Goal: Information Seeking & Learning: Check status

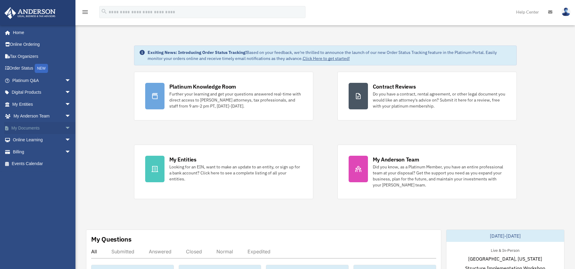
click at [21, 128] on link "My Documents arrow_drop_down" at bounding box center [42, 128] width 76 height 12
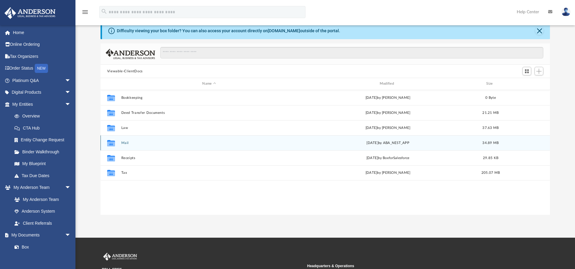
scroll to position [30, 0]
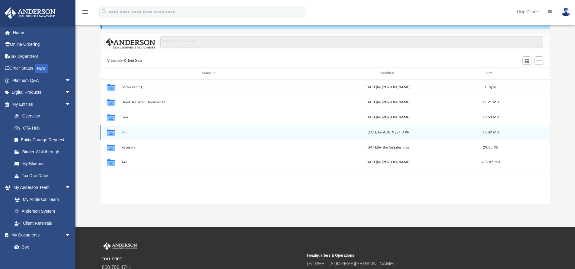
click at [133, 132] on button "Mail" at bounding box center [209, 133] width 176 height 4
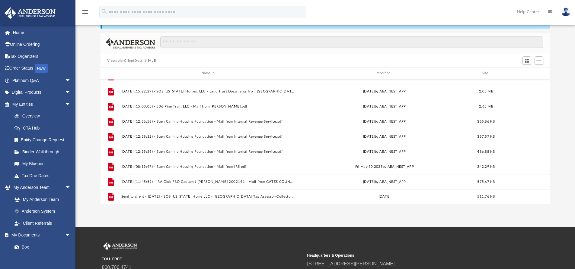
scroll to position [96, 0]
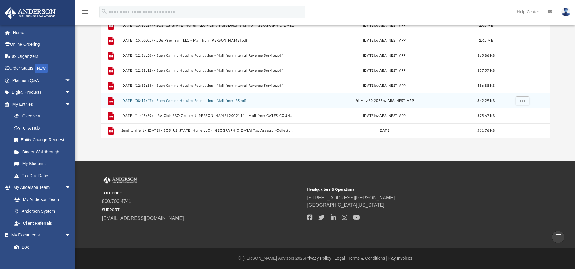
click at [193, 101] on button "2025.05.30 (08:19:47) - Buen Camino Housing Foundation - Mail from IRS.pdf" at bounding box center [208, 101] width 174 height 4
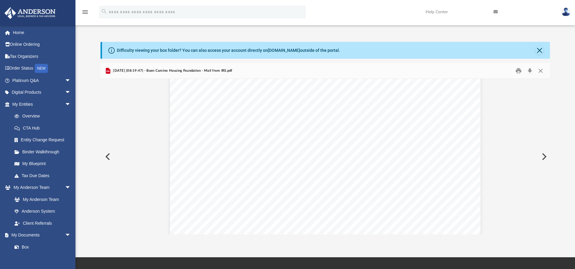
scroll to position [90, 0]
click at [539, 49] on button "Close" at bounding box center [539, 50] width 8 height 8
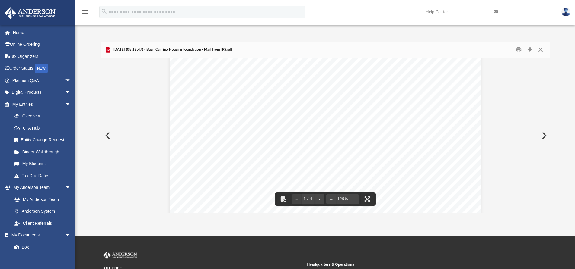
click at [106, 136] on button "Preview" at bounding box center [106, 135] width 13 height 17
click at [542, 49] on button "Close" at bounding box center [540, 49] width 11 height 9
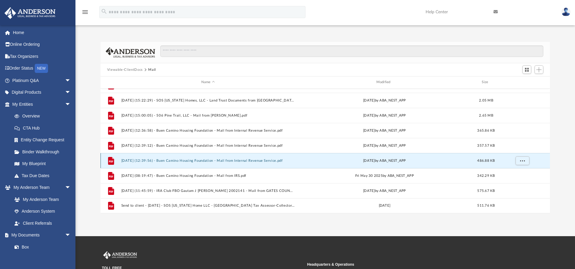
click at [177, 159] on button "2025.05.22 (12:39:56) - Buen Camino Housing Foundation - Mail from Internal Rev…" at bounding box center [208, 161] width 174 height 4
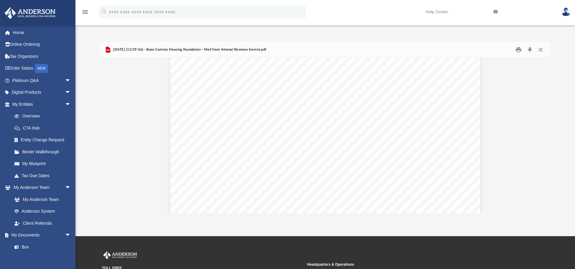
scroll to position [0, 0]
click at [540, 49] on button "Close" at bounding box center [540, 49] width 11 height 9
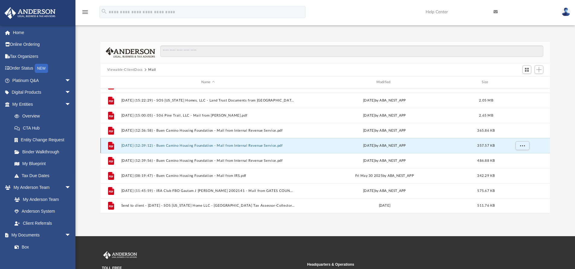
click at [192, 144] on button "2025.05.22 (12:39:12) - Buen Camino Housing Foundation - Mail from Internal Rev…" at bounding box center [208, 146] width 174 height 4
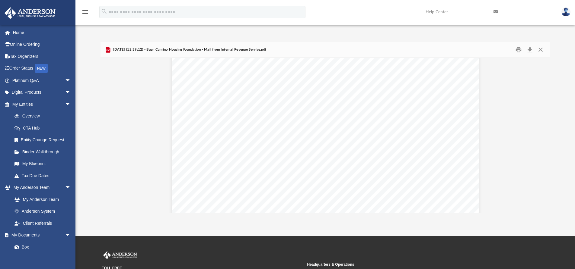
scroll to position [185, 0]
click at [541, 49] on button "Close" at bounding box center [540, 49] width 11 height 9
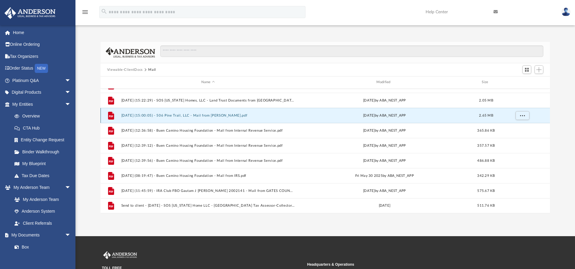
click at [215, 116] on button "2025.04.23 (15:00:05) - 506 Pine Trail, LLC - Mail from Marty Wright.pdf" at bounding box center [208, 116] width 174 height 4
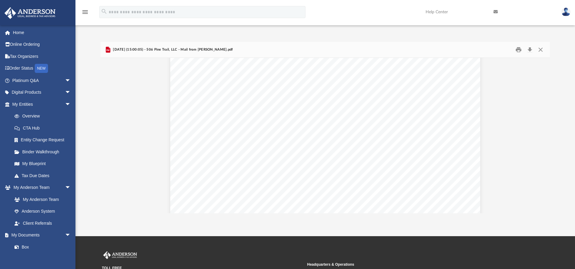
scroll to position [0, 0]
click at [542, 49] on button "Close" at bounding box center [540, 49] width 11 height 9
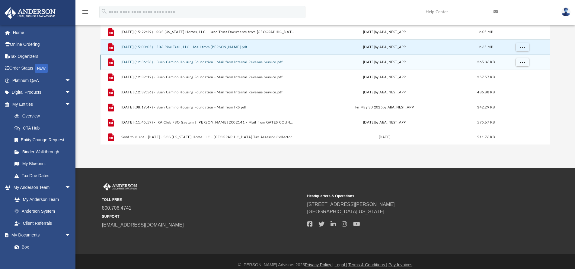
scroll to position [75, 0]
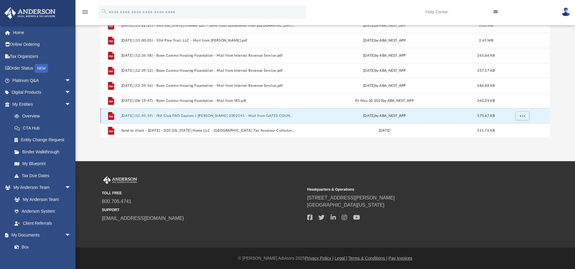
click at [244, 116] on button "2025.08.15 (11:45:59) - IRA Club FBO Gautam J Desai IRA 2002141 - Mail from GAT…" at bounding box center [208, 116] width 174 height 4
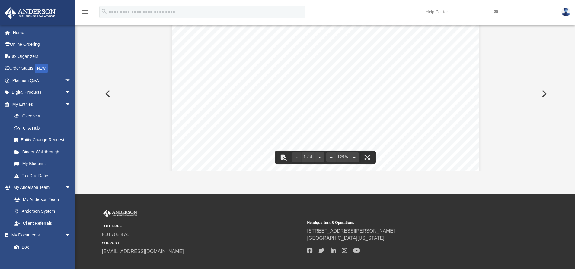
scroll to position [0, 0]
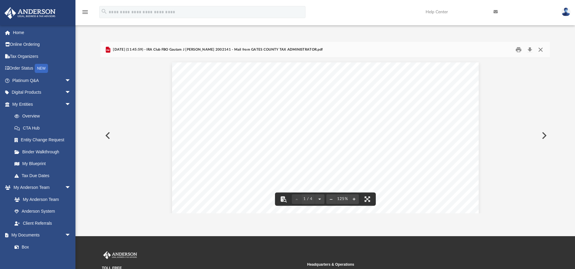
click at [539, 50] on button "Close" at bounding box center [540, 49] width 11 height 9
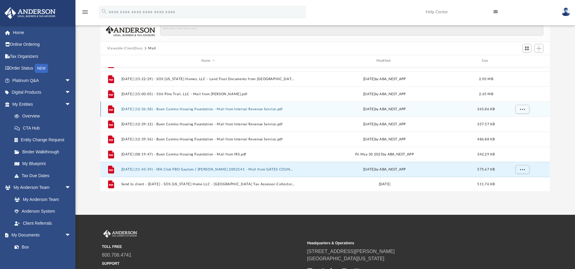
scroll to position [30, 0]
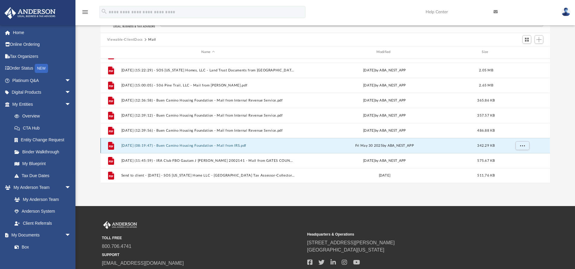
click at [203, 146] on button "[DATE] (08:19:47) - Buen Camino Housing Foundation - Mail from IRS.pdf" at bounding box center [208, 146] width 174 height 4
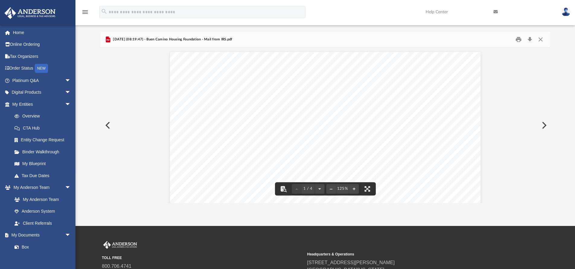
scroll to position [0, 0]
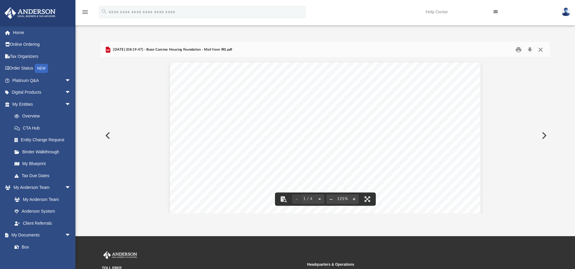
click at [541, 47] on button "Close" at bounding box center [540, 49] width 11 height 9
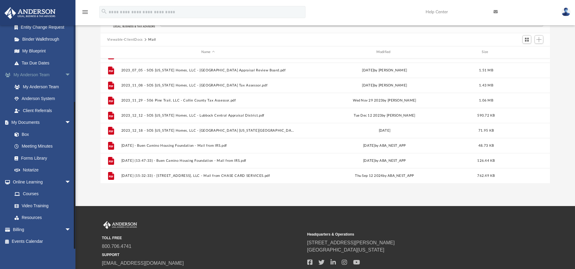
scroll to position [83, 0]
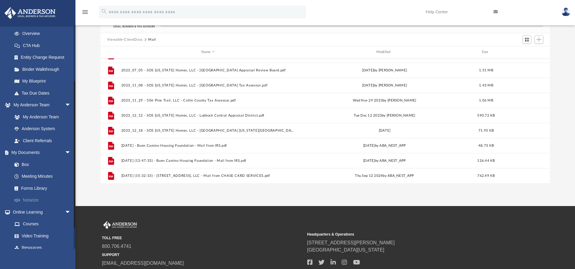
click at [35, 198] on link "Notarize" at bounding box center [43, 201] width 71 height 12
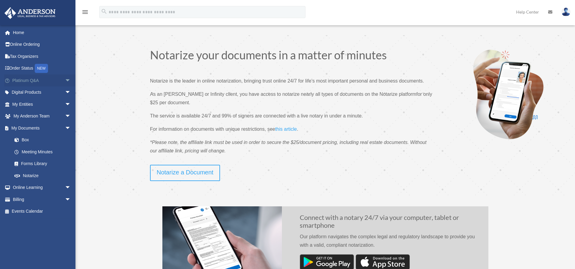
click at [65, 80] on span "arrow_drop_down" at bounding box center [71, 81] width 12 height 12
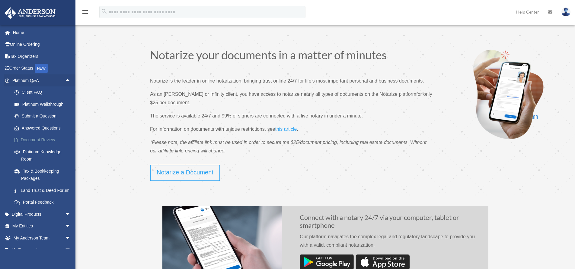
click at [47, 139] on link "Document Review" at bounding box center [43, 140] width 71 height 12
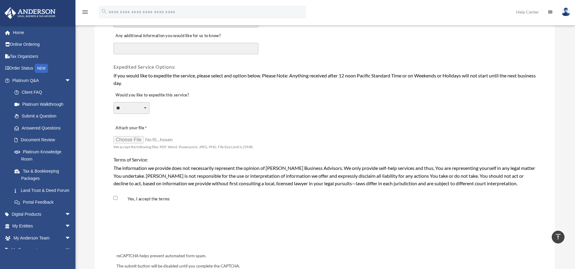
scroll to position [397, 0]
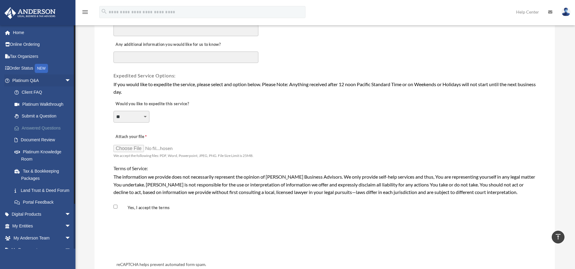
click at [36, 125] on link "Answered Questions" at bounding box center [43, 128] width 71 height 12
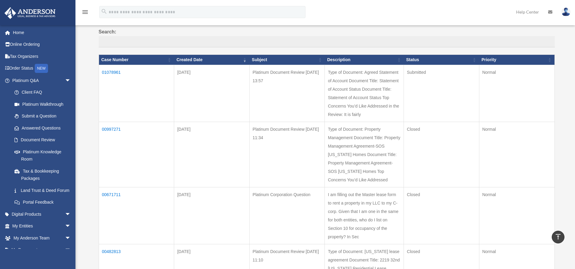
scroll to position [30, 0]
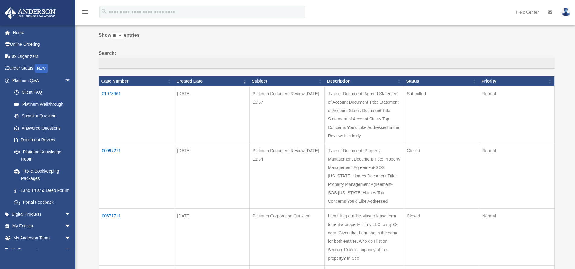
click at [113, 93] on td "01078961" at bounding box center [136, 114] width 75 height 57
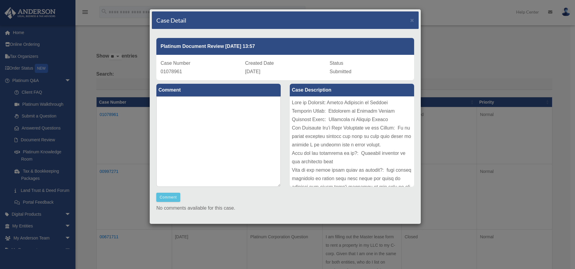
scroll to position [0, 0]
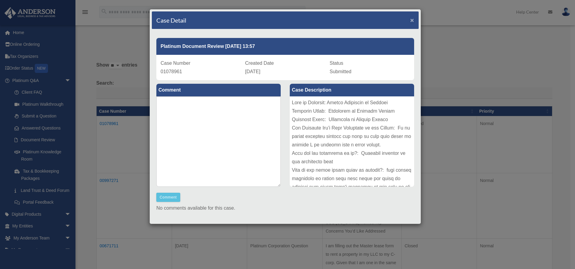
click at [410, 19] on span "×" at bounding box center [412, 20] width 4 height 7
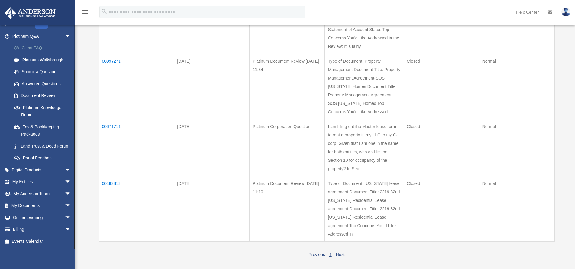
scroll to position [121, 0]
click at [35, 78] on link "Answered Questions" at bounding box center [43, 84] width 71 height 12
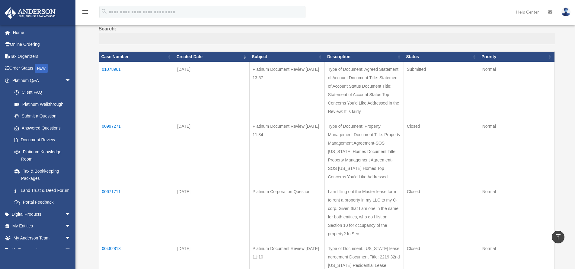
scroll to position [30, 0]
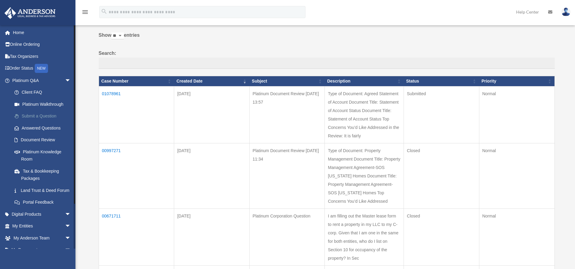
click at [41, 115] on link "Submit a Question" at bounding box center [43, 116] width 71 height 12
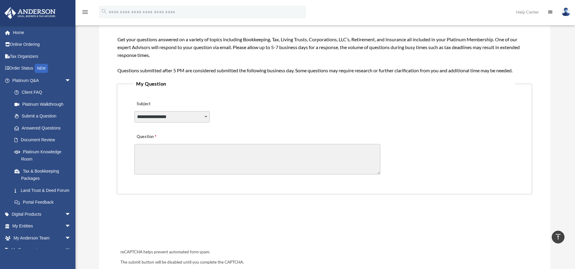
scroll to position [60, 0]
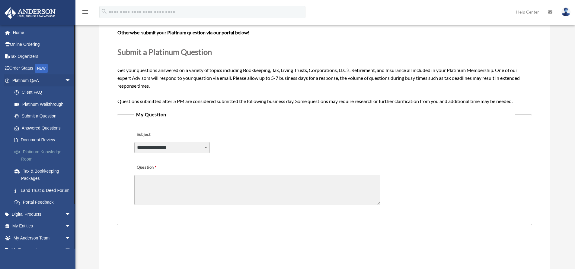
click at [41, 150] on link "Platinum Knowledge Room" at bounding box center [43, 155] width 71 height 19
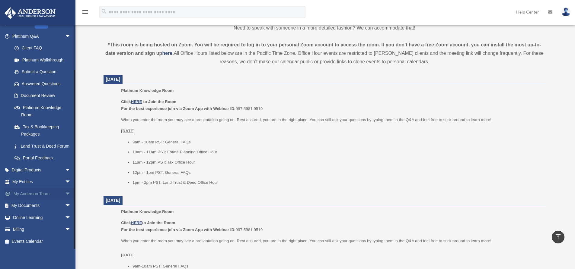
scroll to position [211, 0]
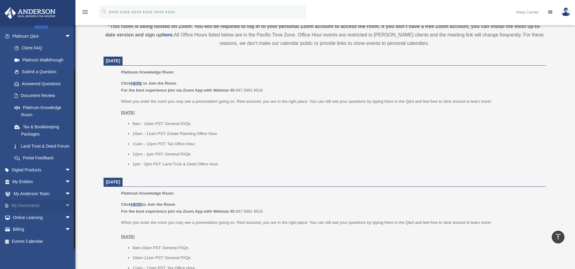
click at [57, 205] on link "My Documents arrow_drop_down" at bounding box center [42, 206] width 76 height 12
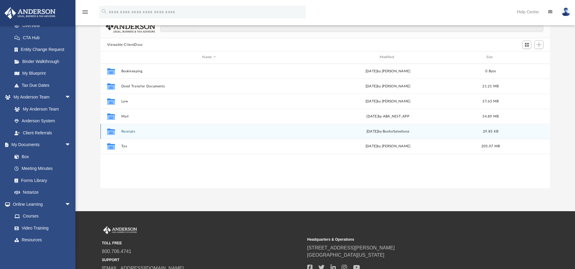
scroll to position [60, 0]
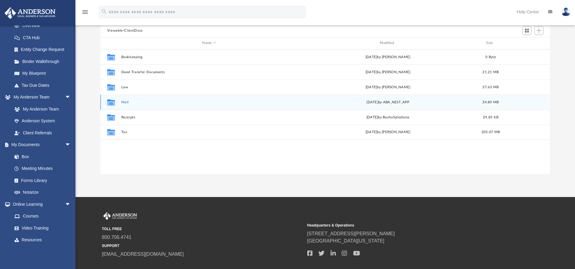
click at [126, 103] on button "Mail" at bounding box center [209, 102] width 176 height 4
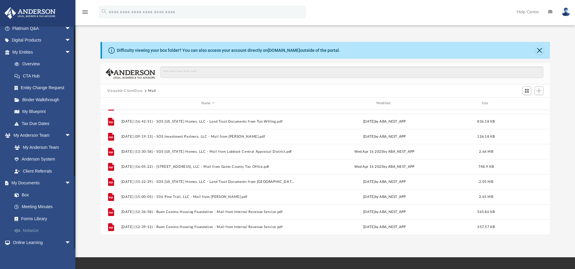
scroll to position [0, 0]
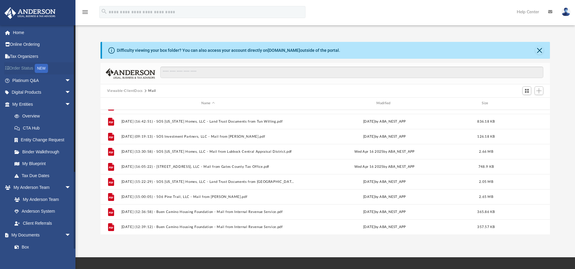
click at [21, 68] on link "Order Status NEW" at bounding box center [42, 68] width 76 height 12
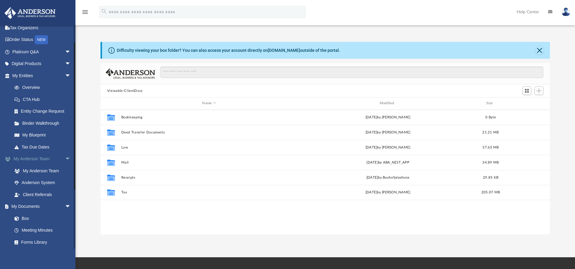
scroll to position [22, 0]
